Goal: Find specific page/section: Find specific page/section

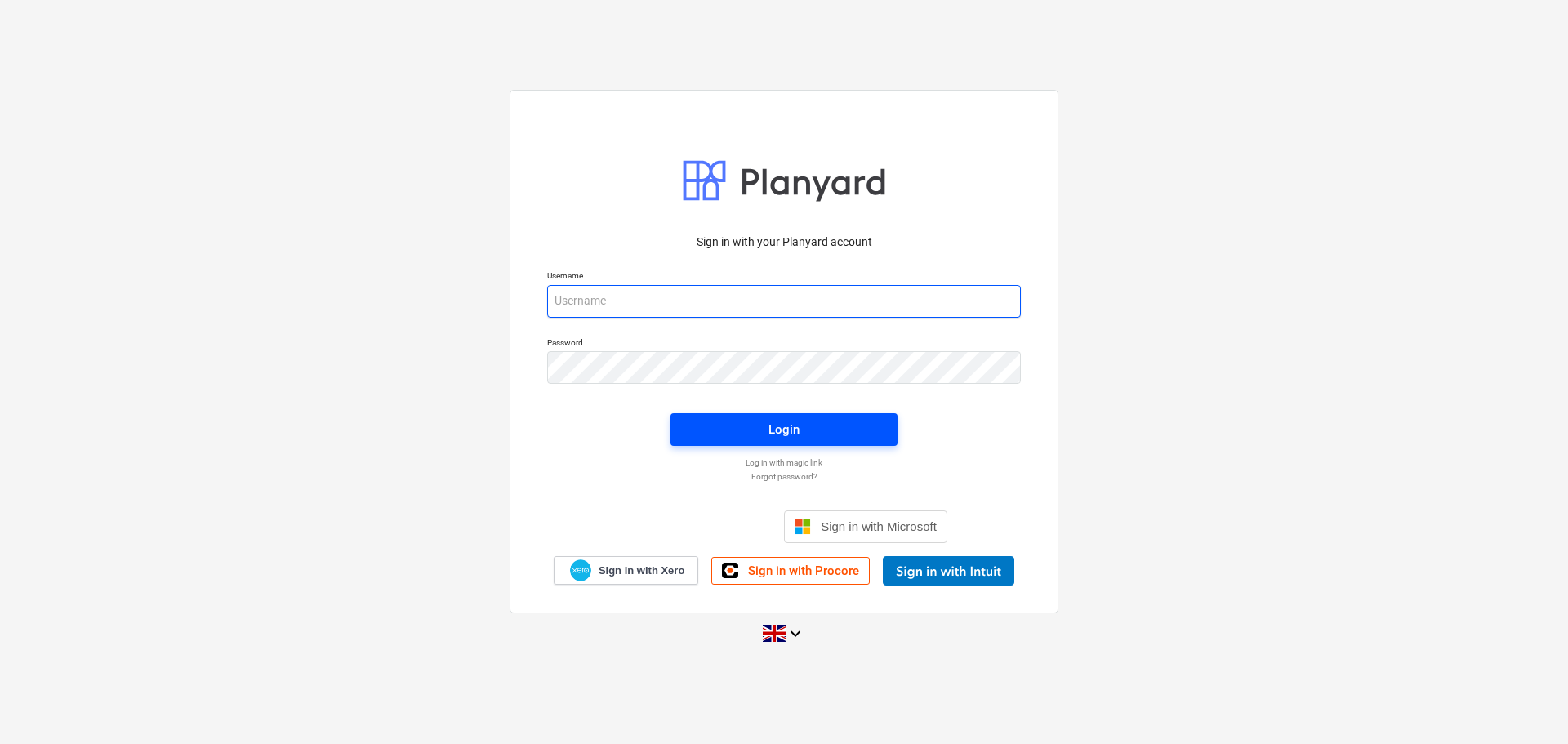
type input "[PERSON_NAME][EMAIL_ADDRESS][PERSON_NAME][DOMAIN_NAME]"
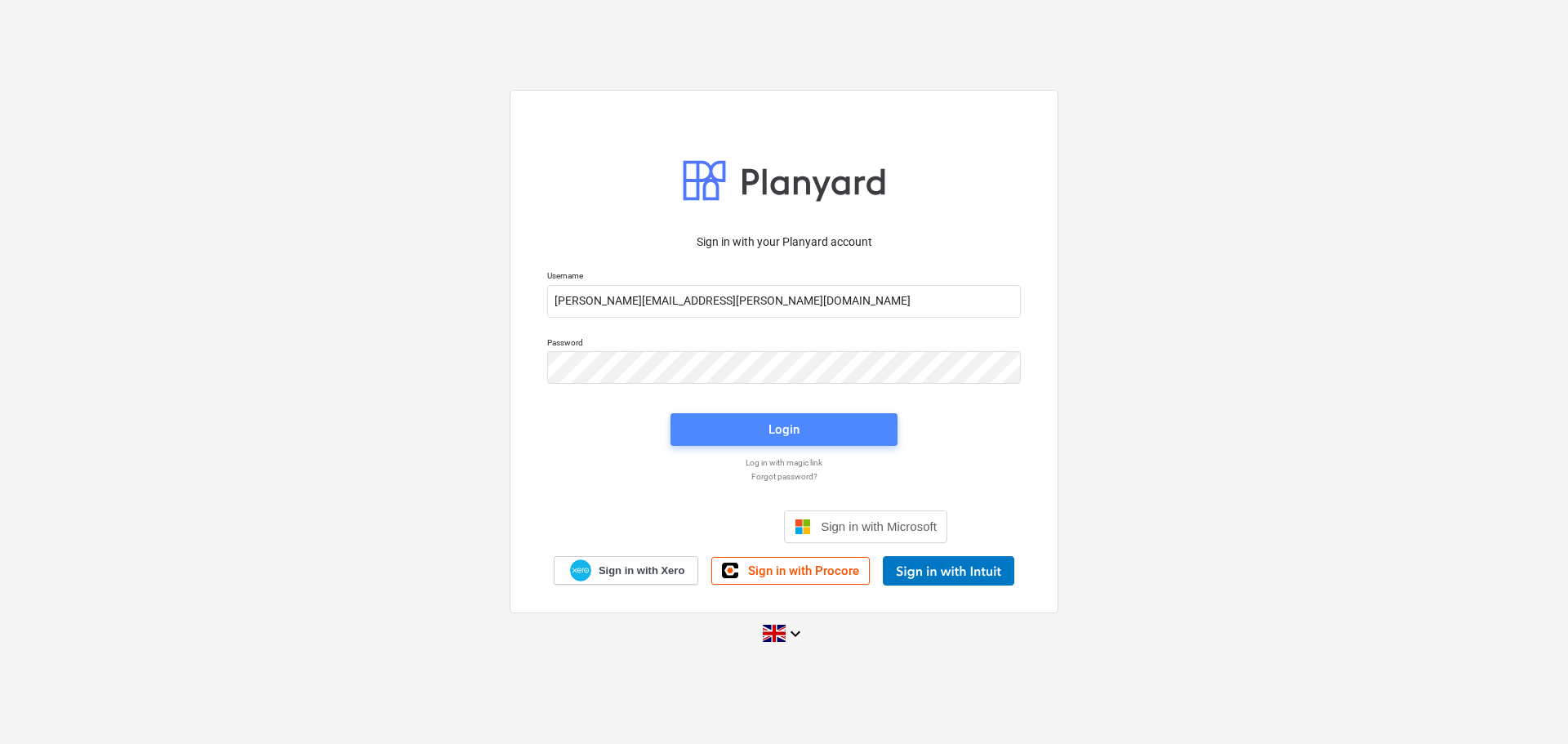
click at [792, 435] on div "Login" at bounding box center [784, 429] width 31 height 21
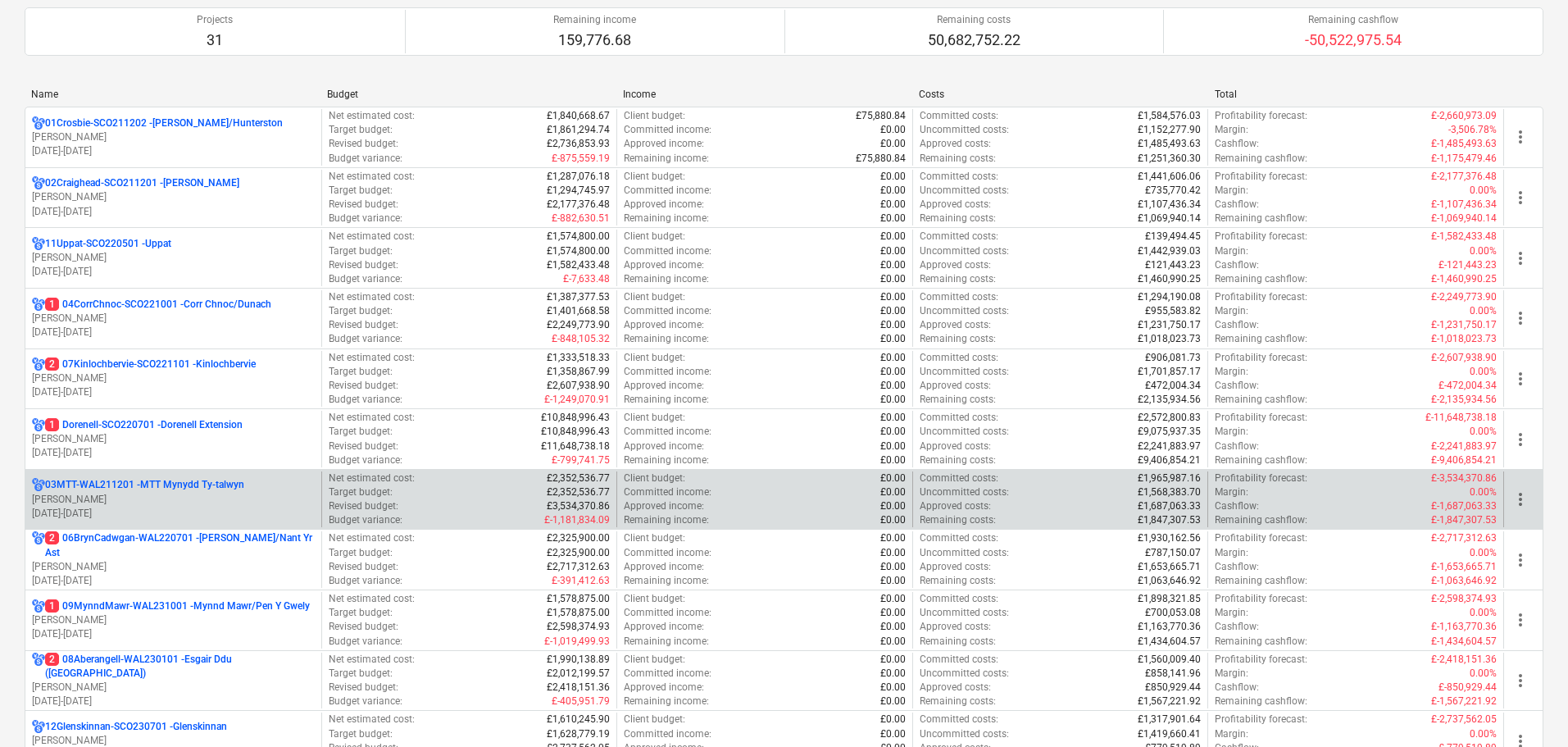
scroll to position [164, 0]
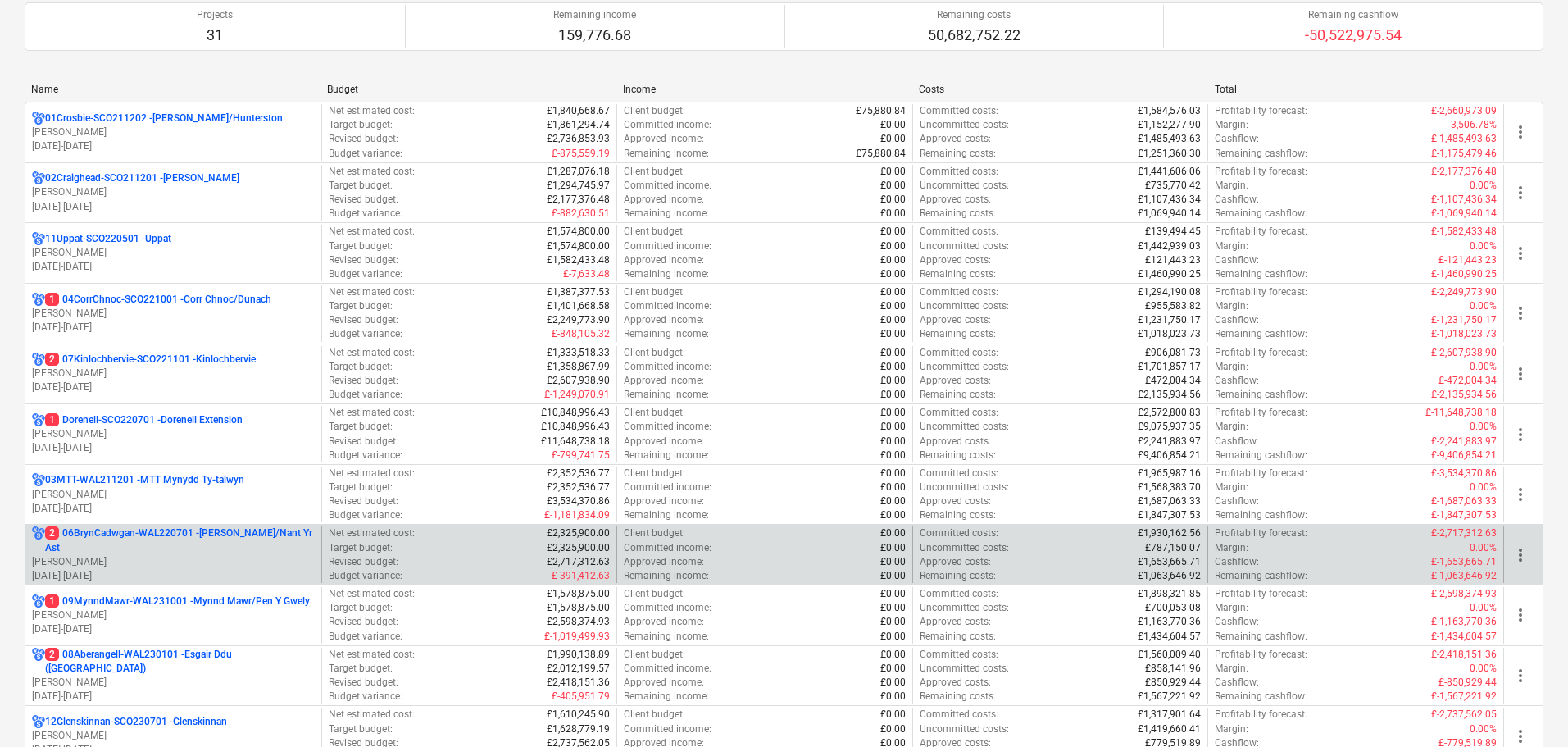
click at [158, 532] on p "2 06BrynCadwgan-WAL220701 - [PERSON_NAME]/Nant Yr Ast" at bounding box center [179, 540] width 269 height 28
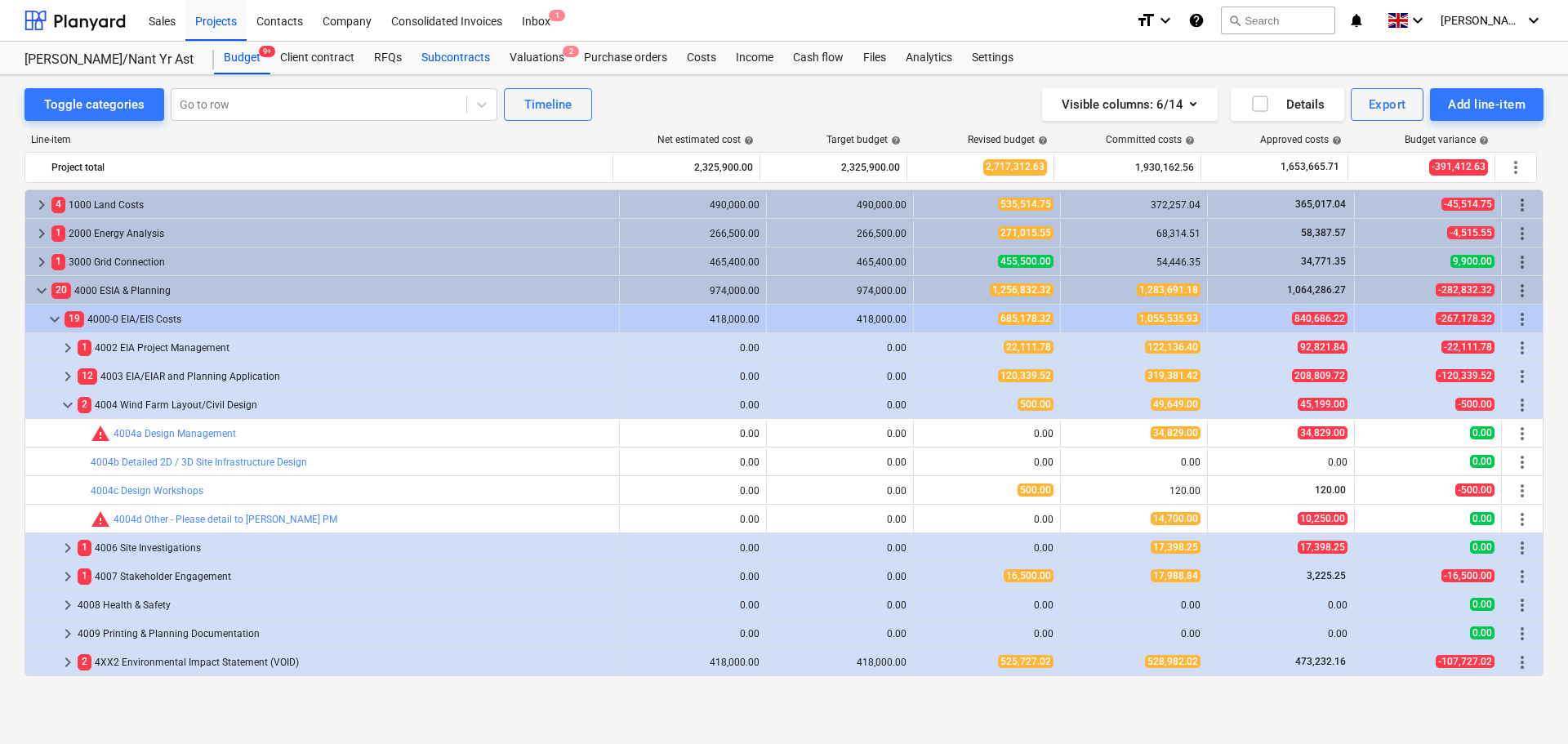
click at [450, 62] on div "Subcontracts" at bounding box center [455, 58] width 88 height 33
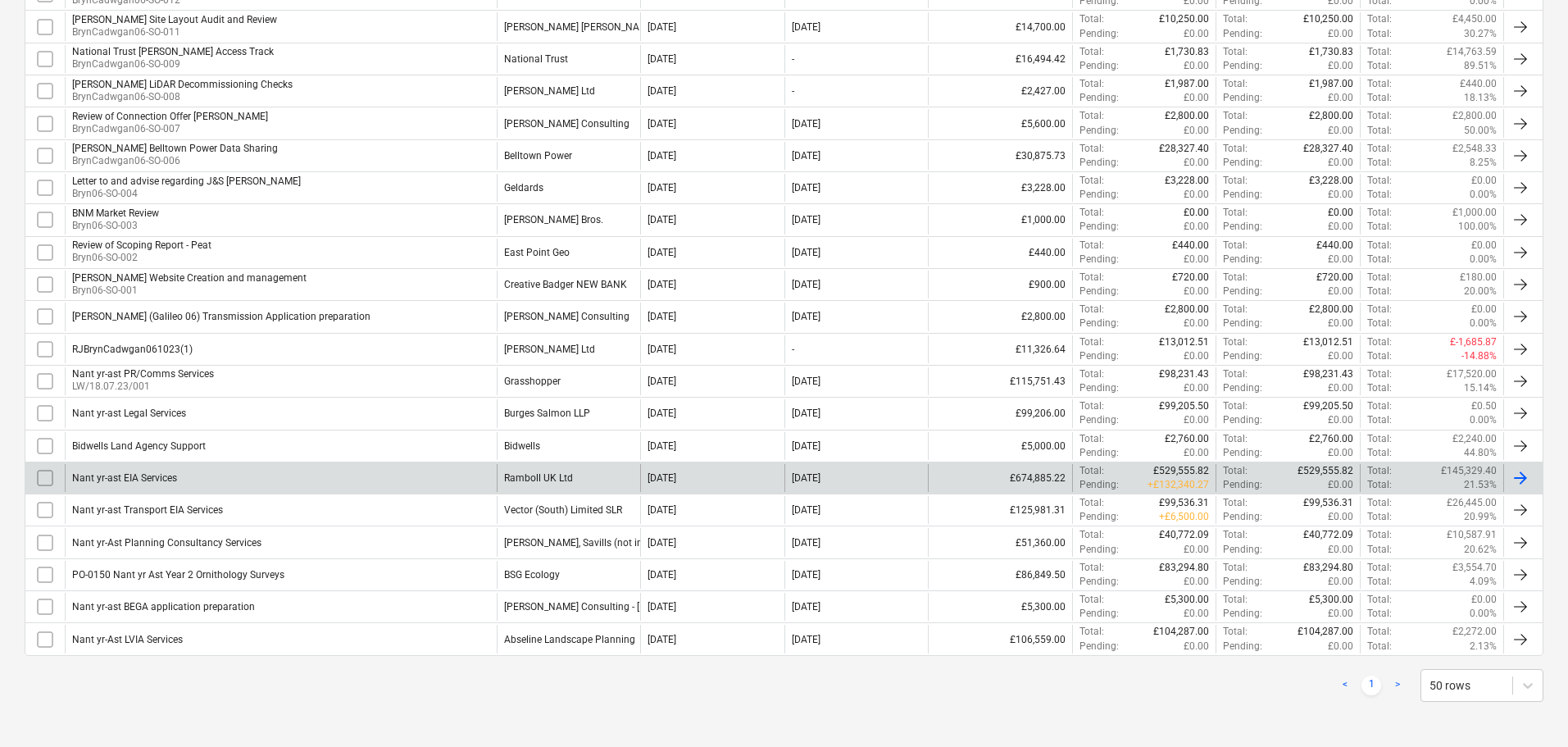
scroll to position [602, 0]
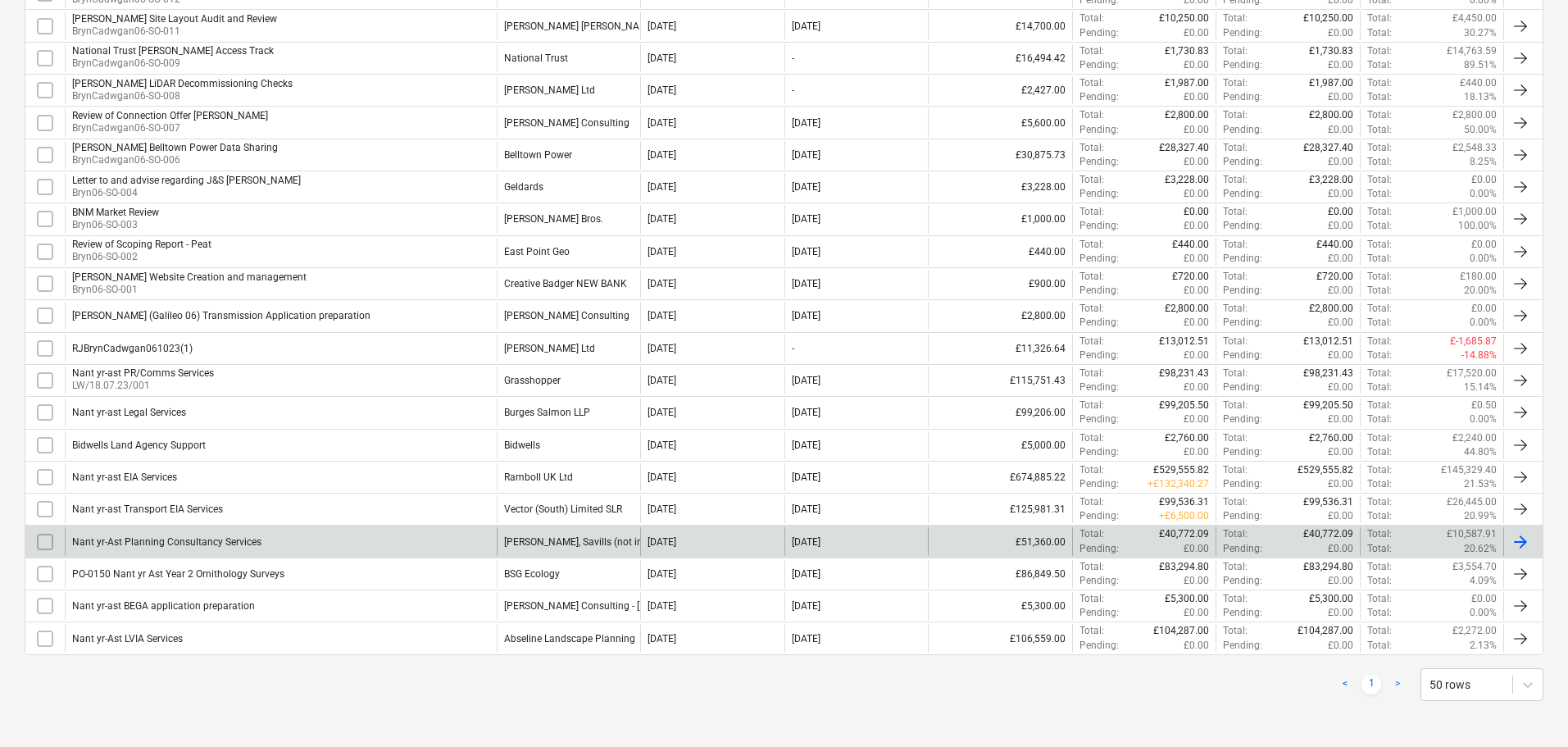
click at [415, 542] on div "Nant yr-Ast Planning Consultancy Services" at bounding box center [280, 541] width 432 height 28
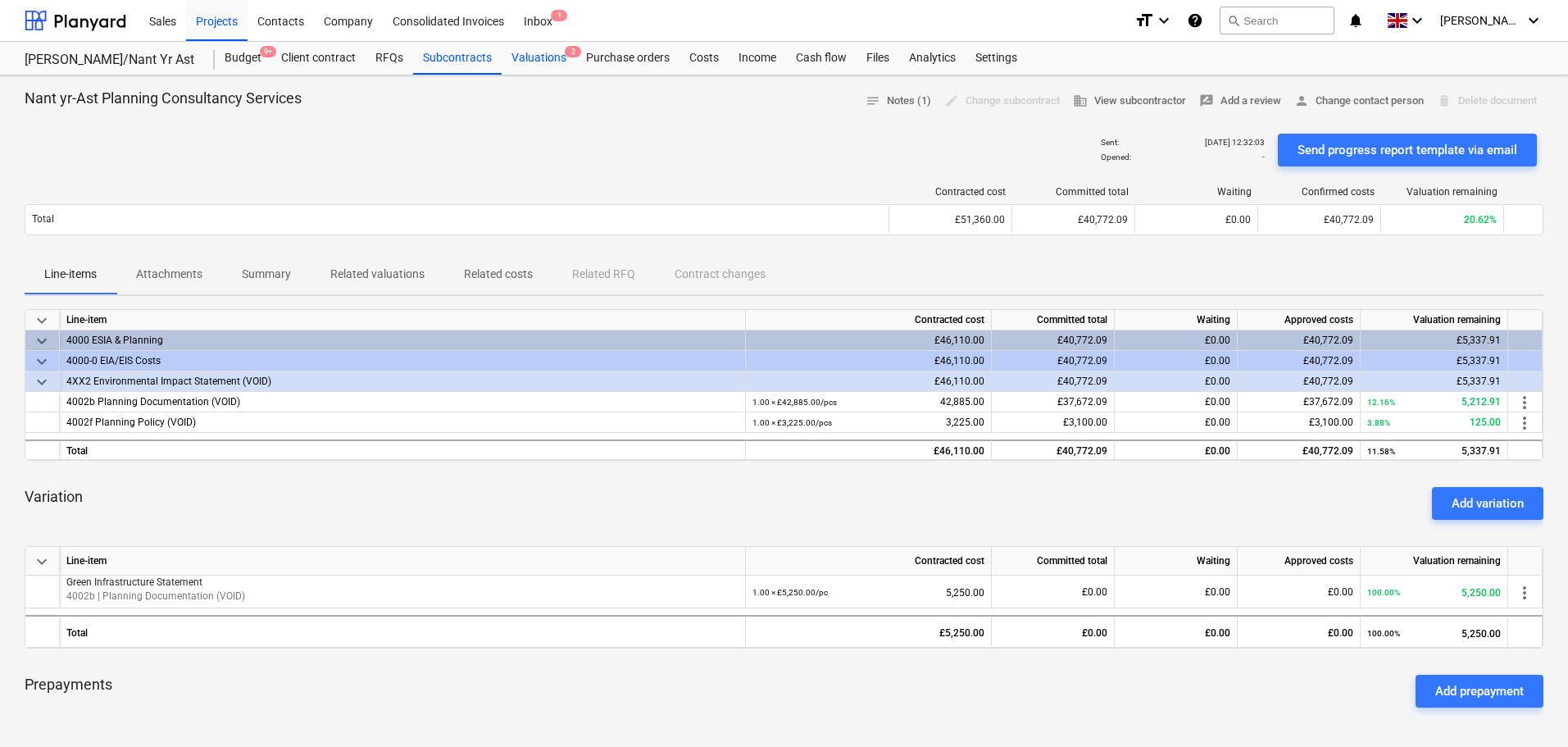
click at [542, 65] on div "Valuations 2" at bounding box center [538, 59] width 75 height 33
